Goal: Task Accomplishment & Management: Manage account settings

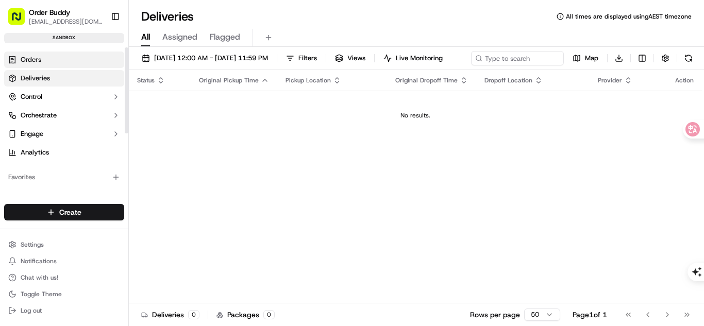
click at [81, 64] on link "Orders" at bounding box center [64, 60] width 120 height 16
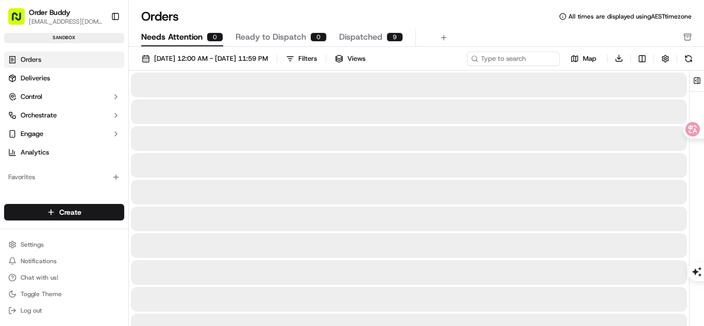
click at [165, 33] on span "Needs Attention" at bounding box center [171, 37] width 61 height 12
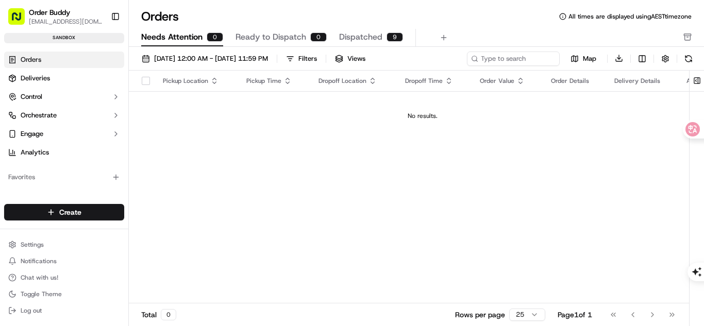
click at [279, 39] on span "Ready to Dispatch" at bounding box center [271, 37] width 71 height 12
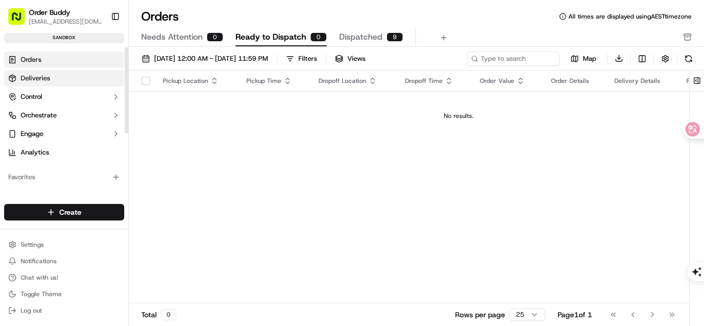
click at [121, 75] on link "Deliveries" at bounding box center [64, 78] width 120 height 16
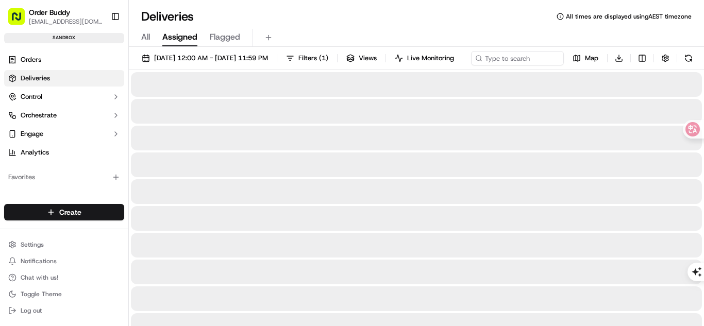
click at [178, 43] on span "Assigned" at bounding box center [179, 37] width 35 height 12
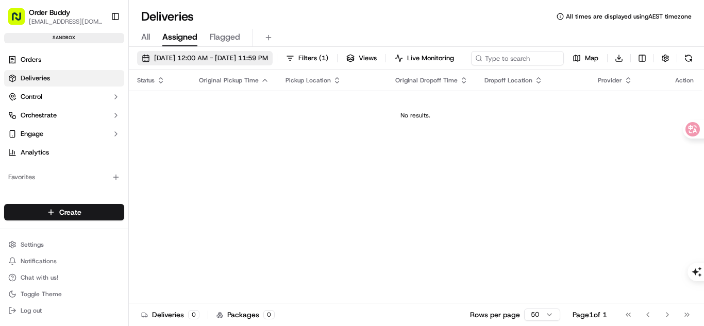
click at [268, 56] on span "[DATE] 12:00 AM - [DATE] 11:59 PM" at bounding box center [211, 58] width 114 height 9
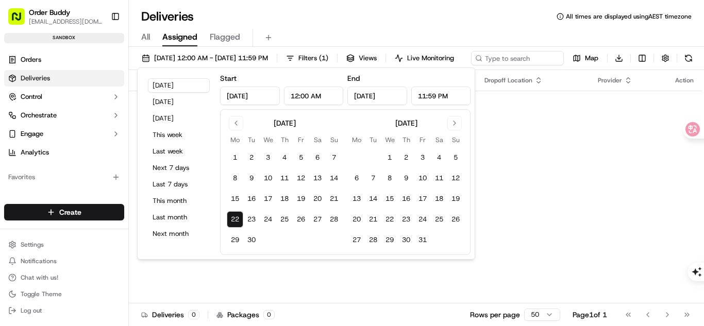
click at [261, 97] on input "[DATE]" at bounding box center [250, 96] width 60 height 19
click at [248, 85] on div "Start [DATE] 12:00 AM" at bounding box center [281, 88] width 123 height 33
click at [246, 95] on input "[DATE]" at bounding box center [250, 96] width 60 height 19
click at [236, 98] on input "[DATE]" at bounding box center [250, 96] width 60 height 19
drag, startPoint x: 249, startPoint y: 96, endPoint x: 225, endPoint y: 96, distance: 24.2
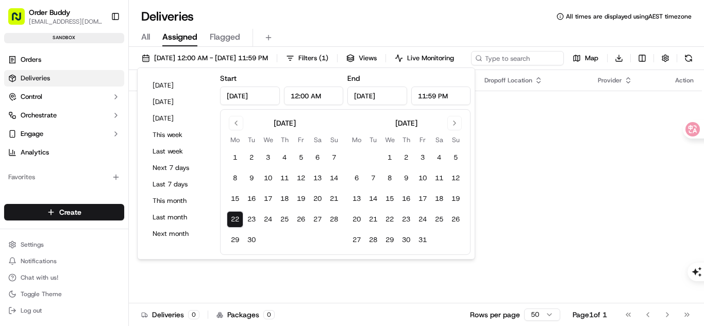
click at [225, 96] on input "[DATE]" at bounding box center [250, 96] width 60 height 19
click at [239, 155] on button "1" at bounding box center [235, 158] width 16 height 16
type input "[DATE]"
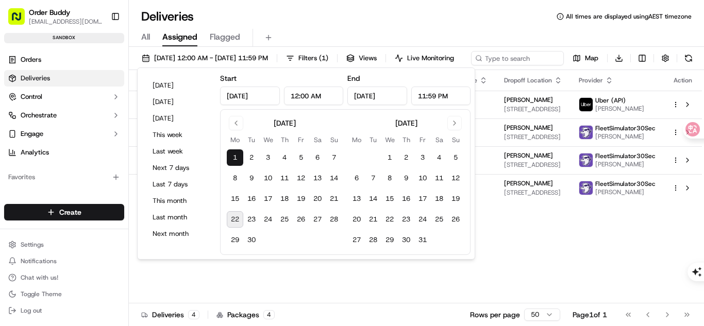
click at [238, 217] on button "22" at bounding box center [235, 219] width 16 height 16
type input "[DATE]"
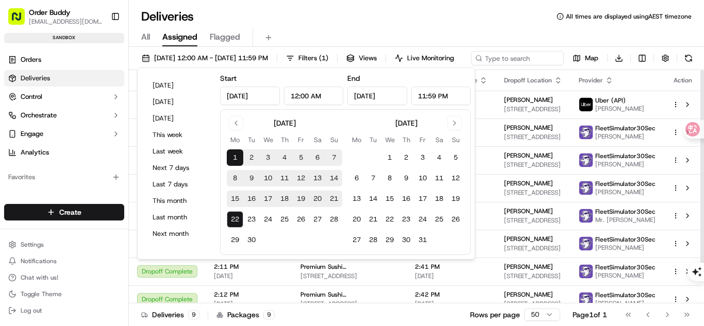
click at [606, 55] on div "[DATE] 12:00 AM - [DATE] 11:59 PM Filters ( 1 ) Views Live Monitoring Map Downl…" at bounding box center [416, 60] width 575 height 19
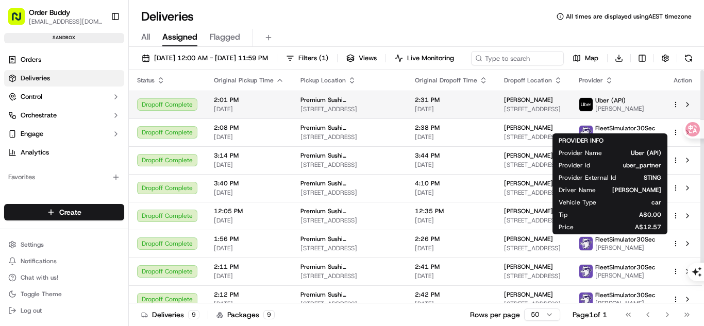
click at [545, 113] on span "[STREET_ADDRESS]" at bounding box center [533, 109] width 58 height 8
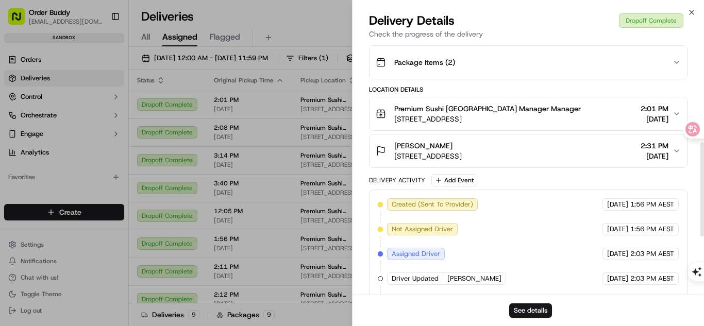
scroll to position [361, 0]
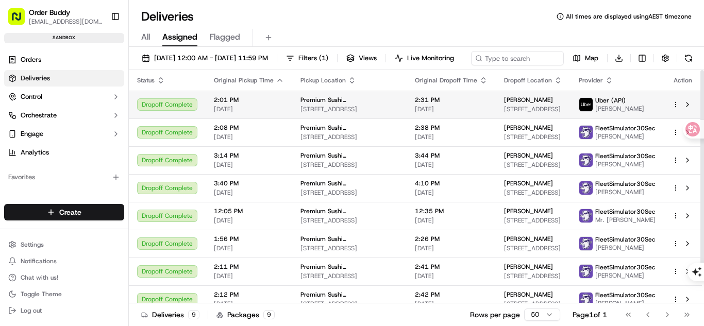
click at [602, 113] on span "[PERSON_NAME]" at bounding box center [619, 109] width 49 height 8
click at [582, 111] on img at bounding box center [585, 104] width 13 height 13
click at [536, 113] on span "[STREET_ADDRESS]" at bounding box center [533, 109] width 58 height 8
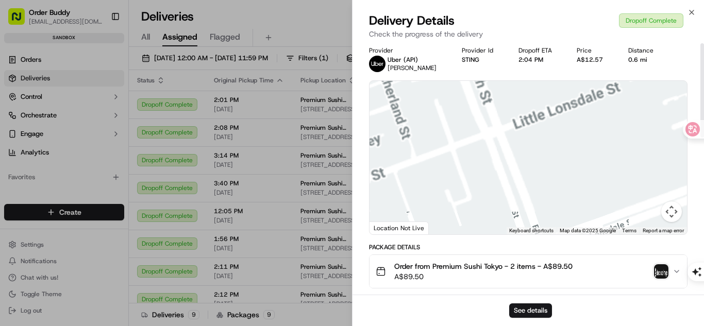
scroll to position [0, 0]
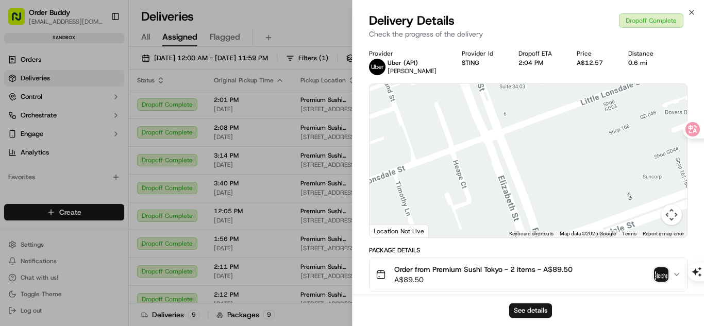
drag, startPoint x: 385, startPoint y: 73, endPoint x: 380, endPoint y: 72, distance: 5.4
click at [384, 73] on div "Uber (API) [PERSON_NAME]" at bounding box center [403, 67] width 68 height 16
click at [380, 71] on img at bounding box center [377, 67] width 16 height 16
click at [691, 11] on icon "button" at bounding box center [692, 12] width 4 height 4
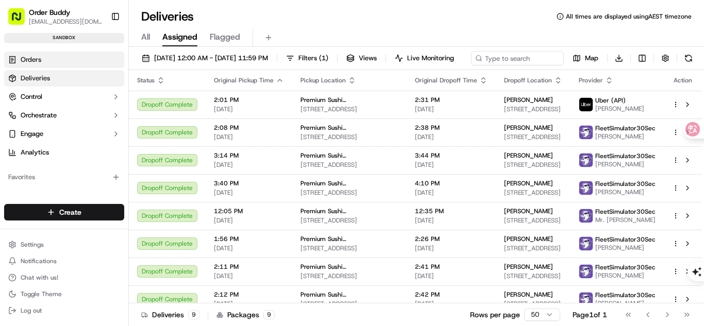
click at [67, 57] on link "Orders" at bounding box center [64, 60] width 120 height 16
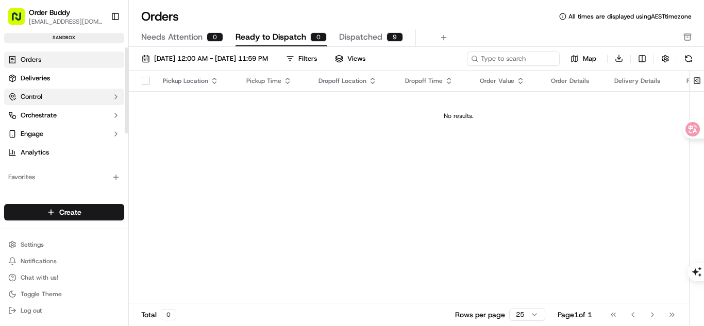
click at [56, 98] on button "Control" at bounding box center [64, 97] width 120 height 16
click at [62, 96] on button "Control" at bounding box center [64, 97] width 120 height 16
click at [65, 98] on button "Control" at bounding box center [64, 97] width 120 height 16
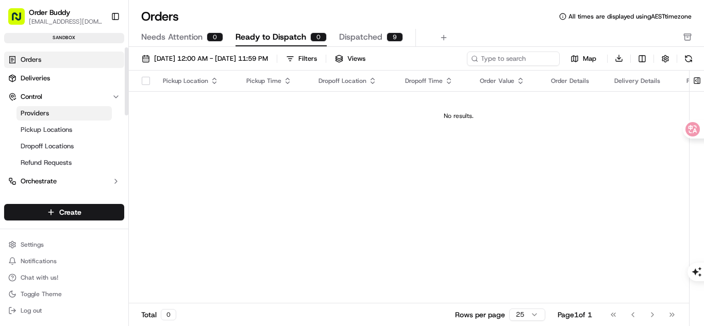
click at [47, 114] on span "Providers" at bounding box center [35, 113] width 28 height 9
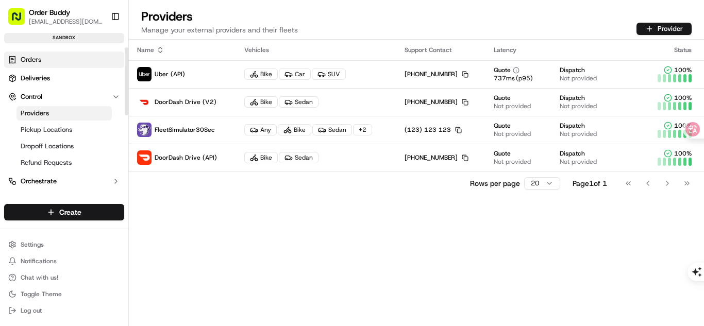
drag, startPoint x: 68, startPoint y: 68, endPoint x: 67, endPoint y: 63, distance: 5.3
click at [67, 63] on ul "Orders Deliveries Control Providers Pickup Locations Dropoff Locations Refund R…" at bounding box center [64, 139] width 120 height 175
click at [63, 57] on link "Orders" at bounding box center [64, 60] width 120 height 16
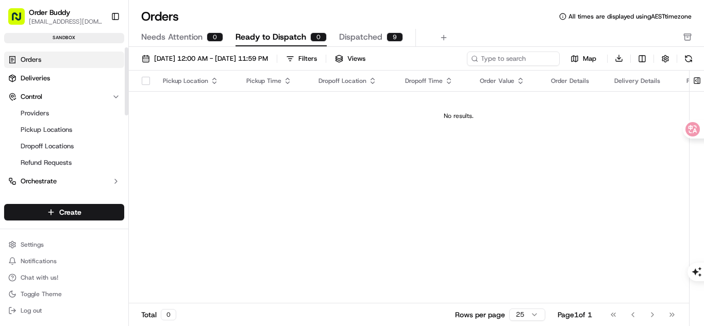
click at [209, 12] on div "Orders All times are displayed using AEST timezone" at bounding box center [416, 16] width 575 height 16
click at [193, 25] on div "Orders All times are displayed using AEST timezone Needs Attention 0 Ready to D…" at bounding box center [416, 27] width 575 height 39
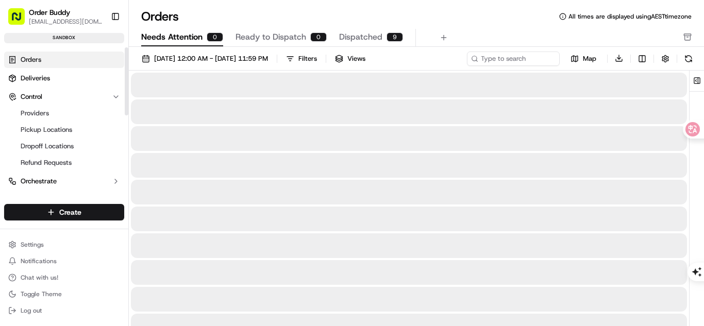
click at [190, 35] on span "Needs Attention" at bounding box center [171, 37] width 61 height 12
click at [239, 65] on button "[DATE] 12:00 AM - [DATE] 11:59 PM" at bounding box center [205, 59] width 136 height 14
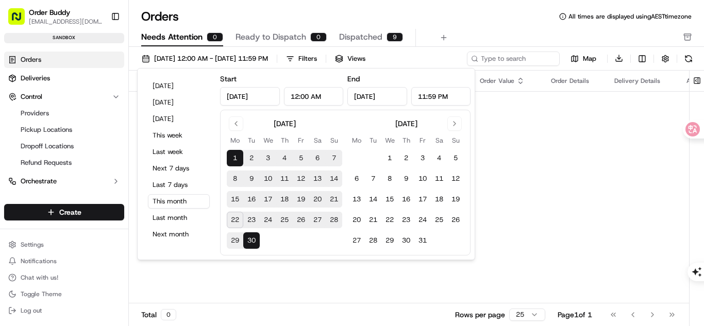
click at [661, 135] on td "No results." at bounding box center [423, 115] width 588 height 49
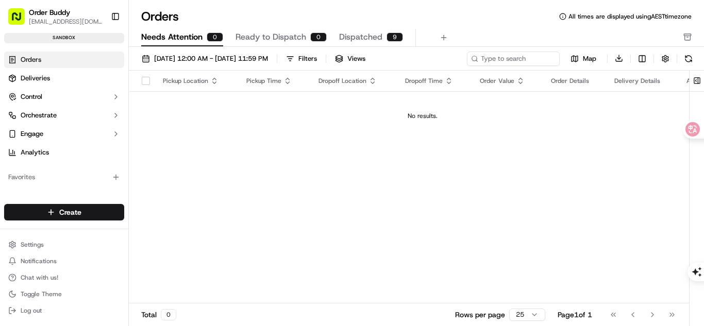
click at [300, 35] on span "Ready to Dispatch" at bounding box center [271, 37] width 71 height 12
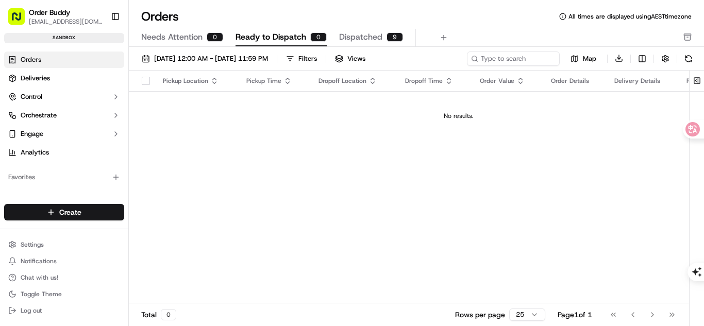
drag, startPoint x: 381, startPoint y: 22, endPoint x: 376, endPoint y: 40, distance: 18.8
click at [380, 23] on div "Orders All times are displayed using AEST timezone" at bounding box center [416, 16] width 575 height 16
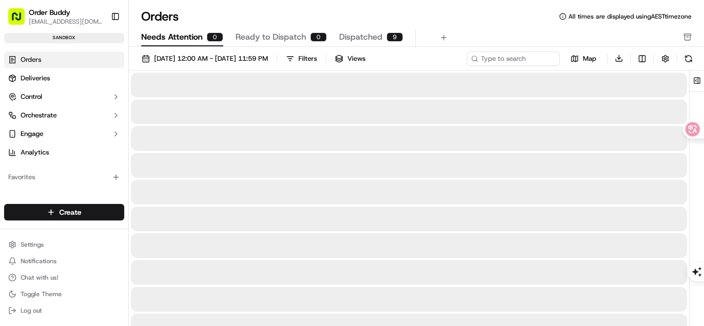
click at [191, 42] on span "Needs Attention" at bounding box center [171, 37] width 61 height 12
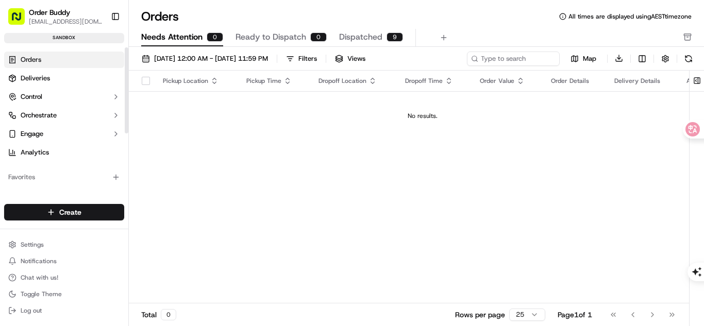
click at [75, 56] on link "Orders" at bounding box center [64, 60] width 120 height 16
click at [254, 42] on span "Ready to Dispatch" at bounding box center [271, 37] width 71 height 12
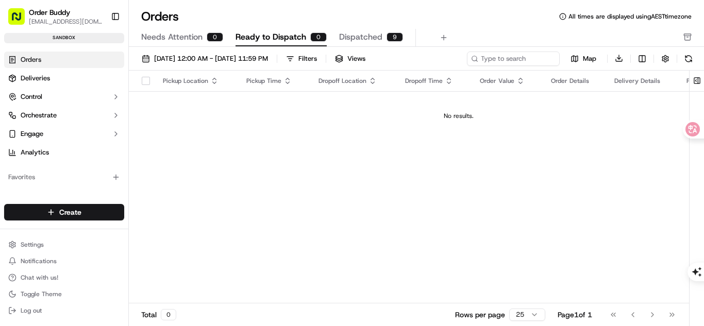
click at [214, 39] on div "0" at bounding box center [215, 36] width 16 height 9
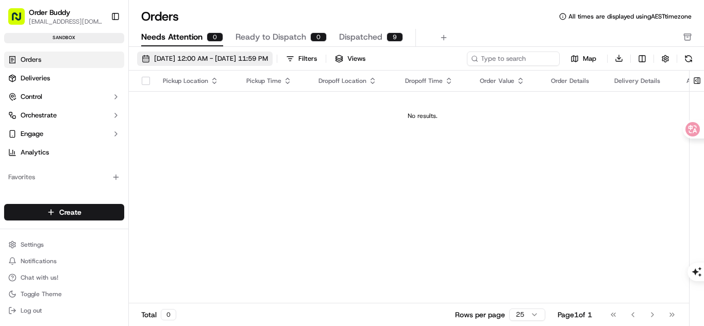
click at [224, 58] on span "[DATE] 12:00 AM - [DATE] 11:59 PM" at bounding box center [211, 58] width 114 height 9
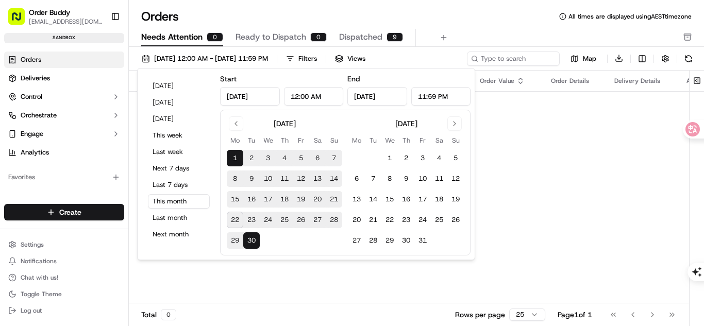
click at [230, 152] on button "1" at bounding box center [235, 158] width 16 height 16
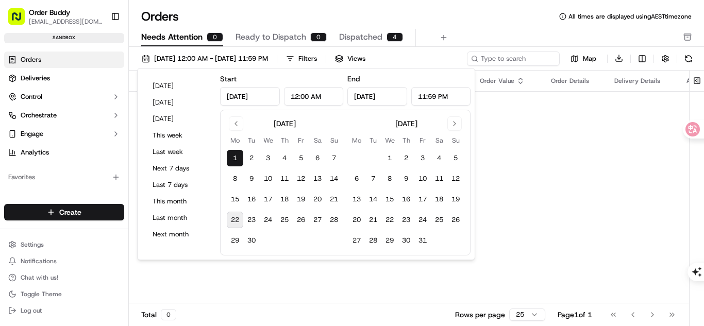
click at [233, 220] on button "22" at bounding box center [235, 220] width 16 height 16
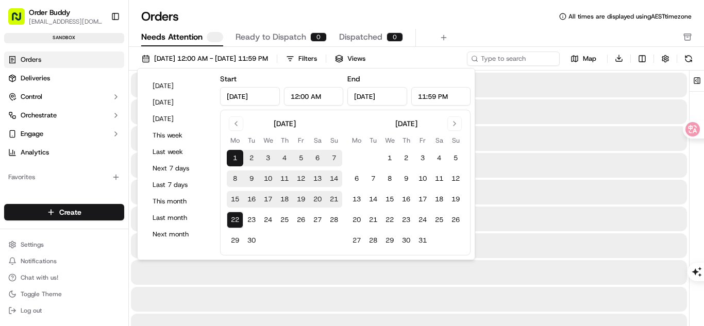
type input "[DATE]"
click at [233, 220] on button "22" at bounding box center [235, 220] width 16 height 16
type input "[DATE]"
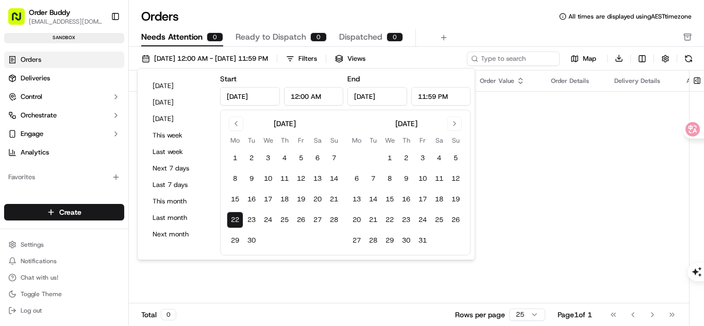
click at [613, 223] on div "Pickup Location Pickup Time Dropoff Location Dropoff Time Order Value Order Det…" at bounding box center [423, 188] width 588 height 234
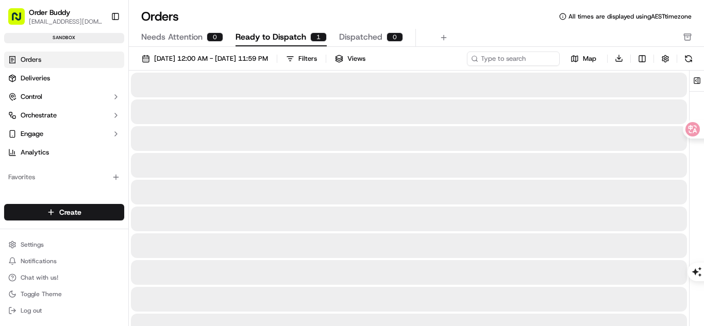
click at [270, 34] on span "Ready to Dispatch" at bounding box center [271, 37] width 71 height 12
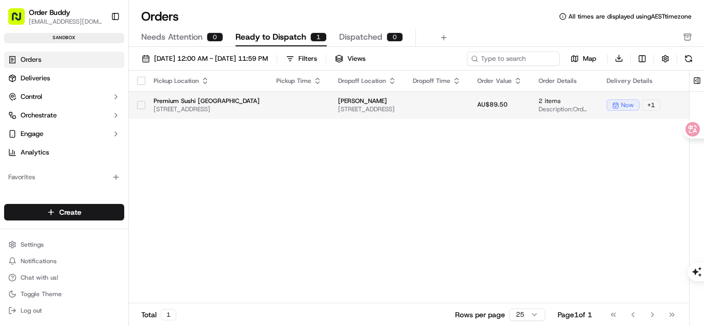
click at [323, 101] on td at bounding box center [299, 105] width 62 height 28
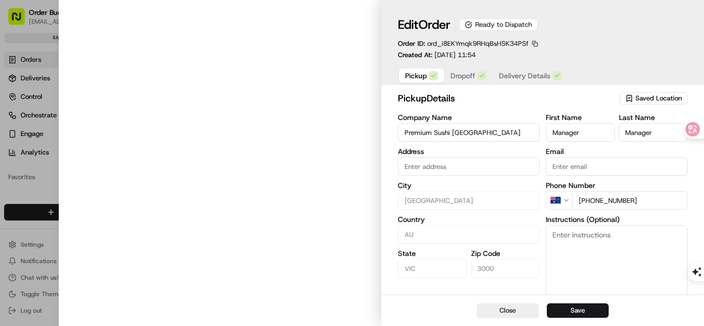
type input "88 Bourke Street, Melbourne VIC 3000, Australia"
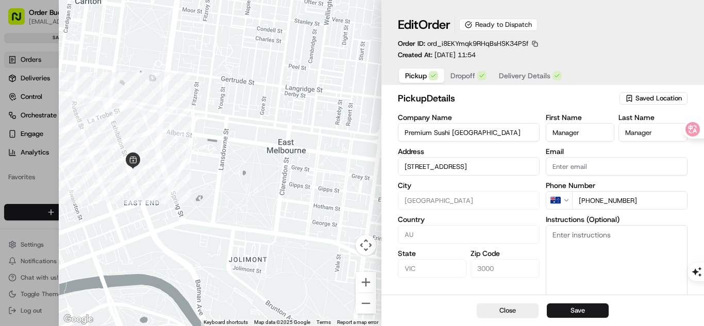
click at [468, 81] on button "Dropoff" at bounding box center [468, 76] width 48 height 14
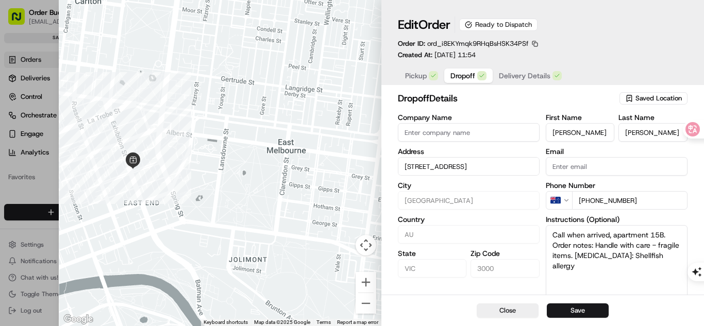
click at [527, 74] on span "Delivery Details" at bounding box center [525, 76] width 52 height 10
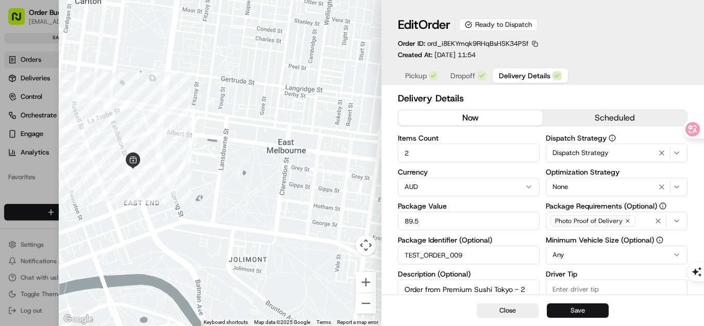
click at [581, 313] on button "Save" at bounding box center [578, 311] width 62 height 14
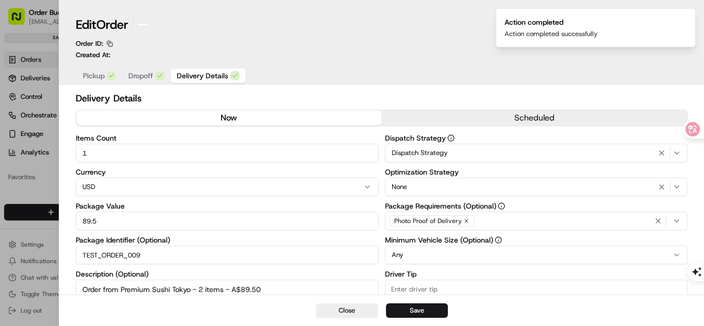
type input "1"
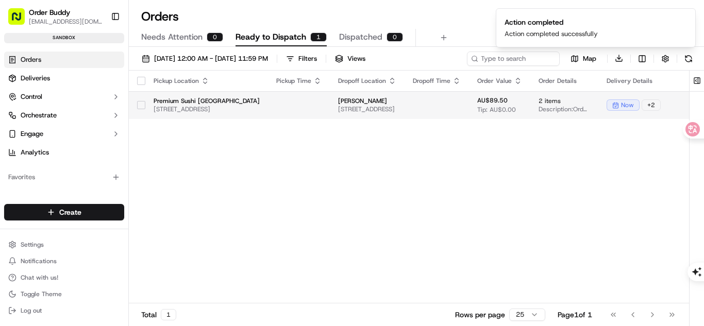
click at [405, 95] on td "[PERSON_NAME] [STREET_ADDRESS]" at bounding box center [367, 105] width 75 height 28
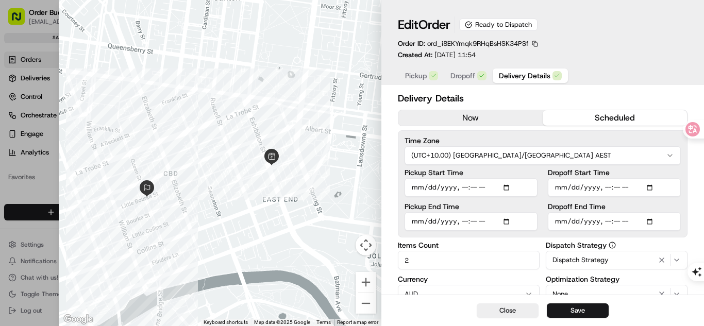
drag, startPoint x: 575, startPoint y: 121, endPoint x: 577, endPoint y: 137, distance: 16.6
click at [575, 121] on button "scheduled" at bounding box center [615, 117] width 144 height 15
click at [474, 120] on button "now" at bounding box center [471, 117] width 144 height 15
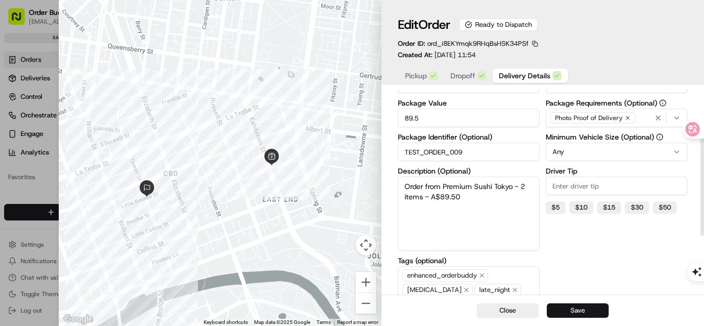
click at [580, 306] on button "Save" at bounding box center [578, 311] width 62 height 14
type input "1"
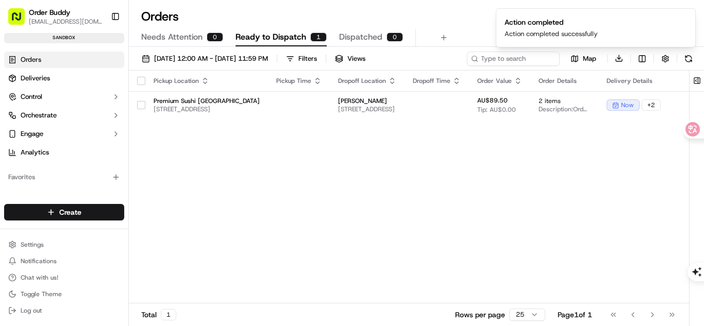
drag, startPoint x: 359, startPoint y: 33, endPoint x: 351, endPoint y: 33, distance: 8.2
click at [359, 33] on span "Dispatched" at bounding box center [360, 37] width 43 height 12
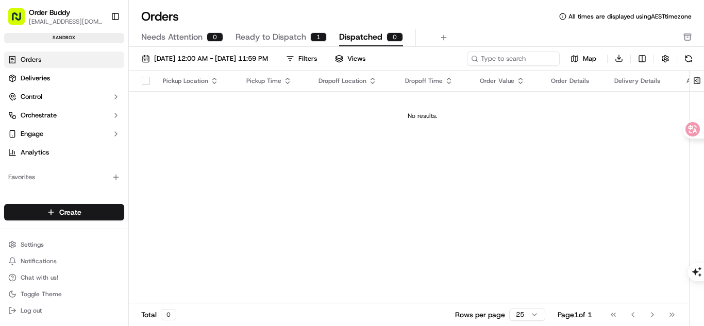
click at [303, 36] on span "Ready to Dispatch" at bounding box center [271, 37] width 71 height 12
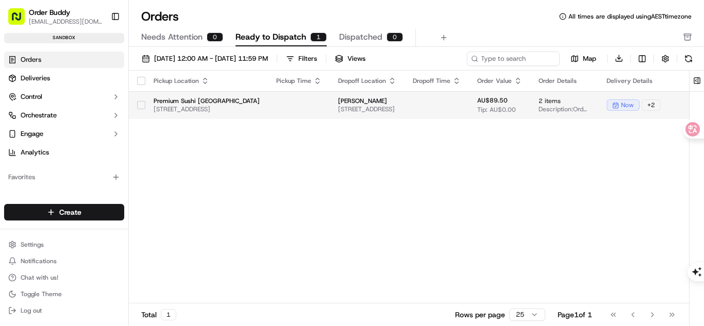
click at [396, 107] on span "[STREET_ADDRESS]" at bounding box center [367, 109] width 58 height 8
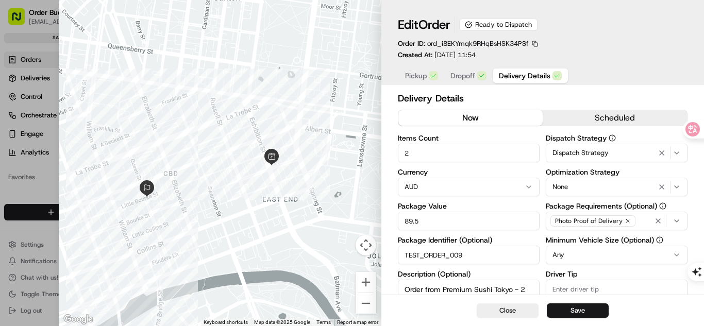
click at [603, 156] on span "Dispatch Strategy" at bounding box center [581, 152] width 56 height 9
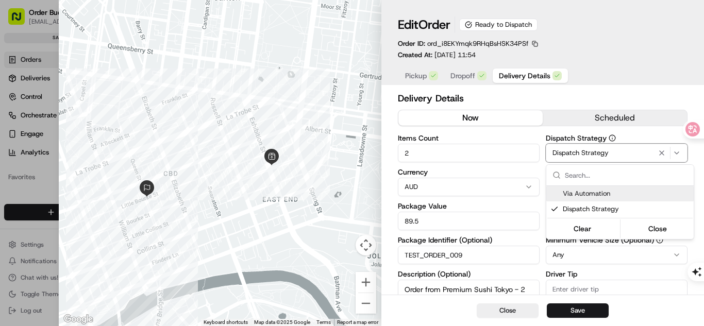
click at [657, 153] on icon "button" at bounding box center [662, 153] width 12 height 8
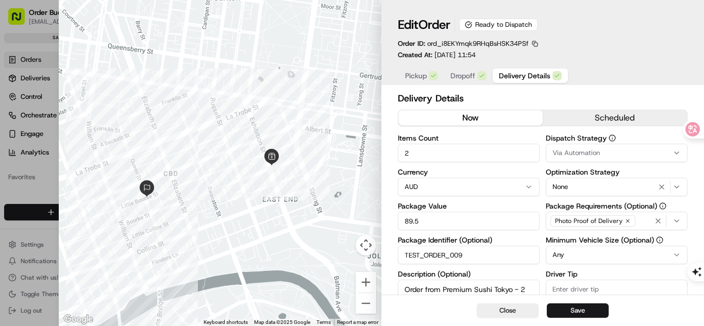
click at [631, 154] on div "Via Automation" at bounding box center [617, 152] width 137 height 9
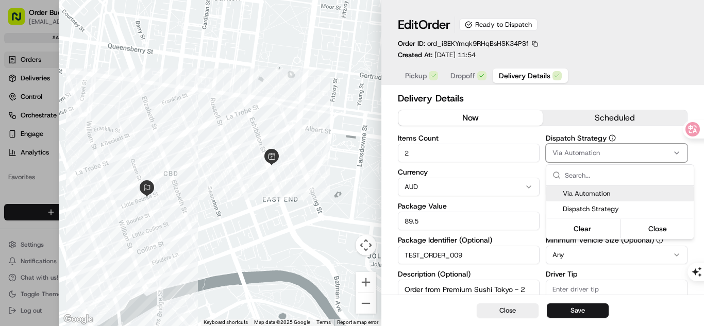
click at [606, 193] on span "Via Automation" at bounding box center [626, 193] width 127 height 9
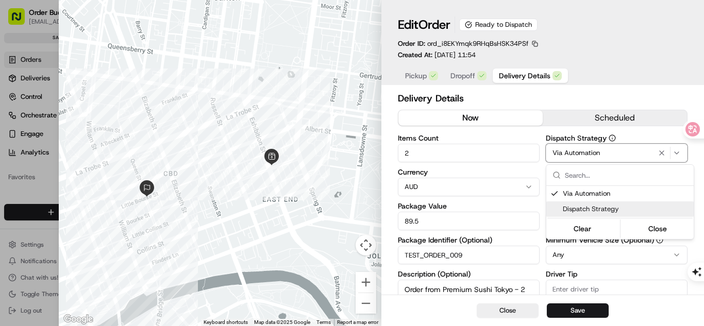
click at [586, 216] on div "Dispatch Strategy" at bounding box center [619, 209] width 147 height 15
click at [579, 235] on button "Clear" at bounding box center [583, 229] width 71 height 14
click at [260, 77] on div at bounding box center [352, 163] width 704 height 326
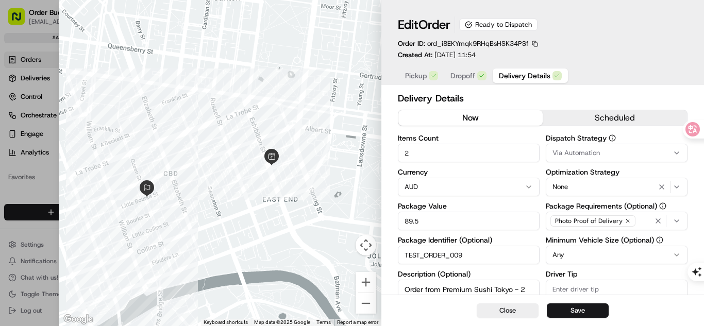
click at [41, 105] on div at bounding box center [352, 163] width 704 height 326
type input "1"
